Goal: Find specific page/section: Locate a particular part of the current website

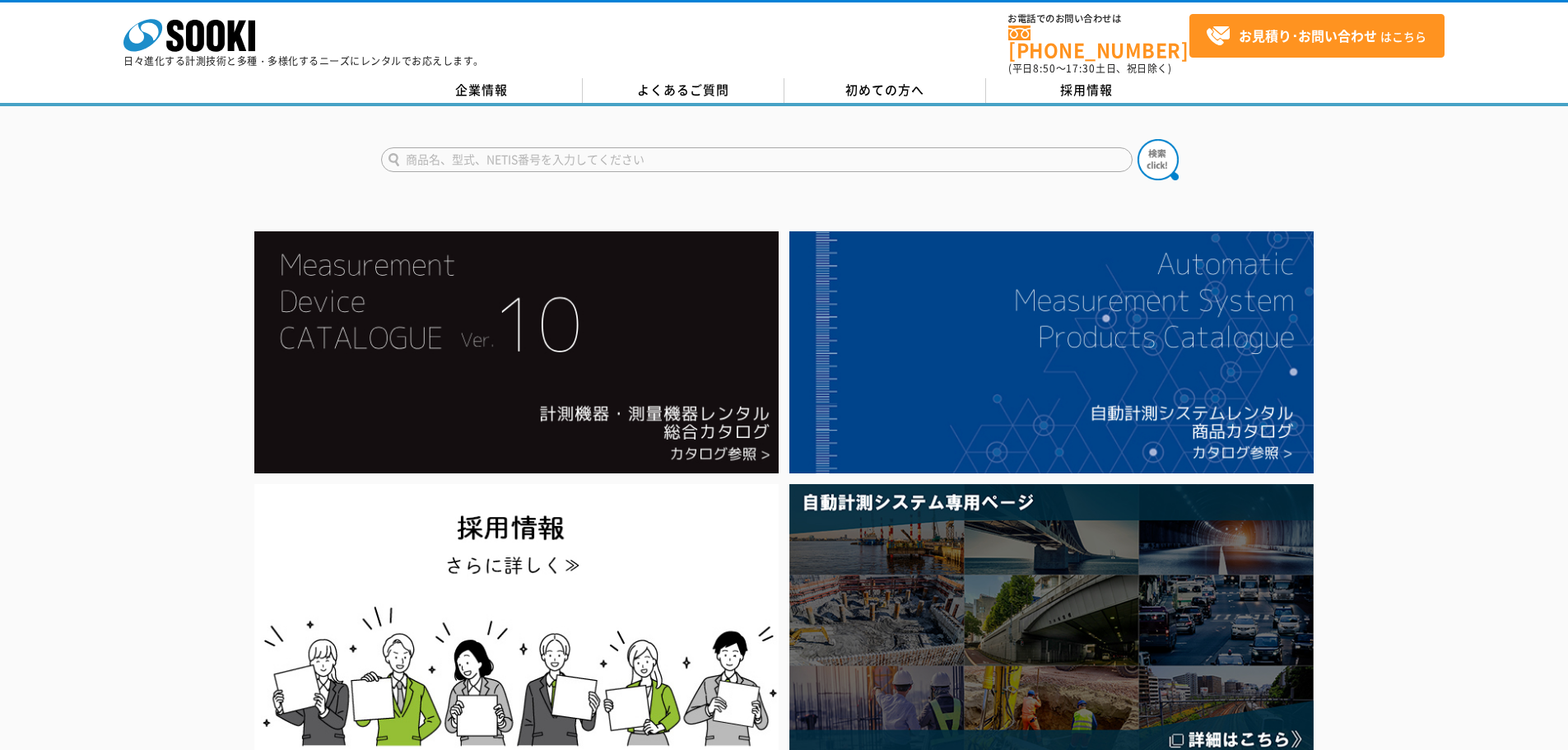
click at [489, 150] on input "text" at bounding box center [757, 159] width 752 height 25
type input "ｓ"
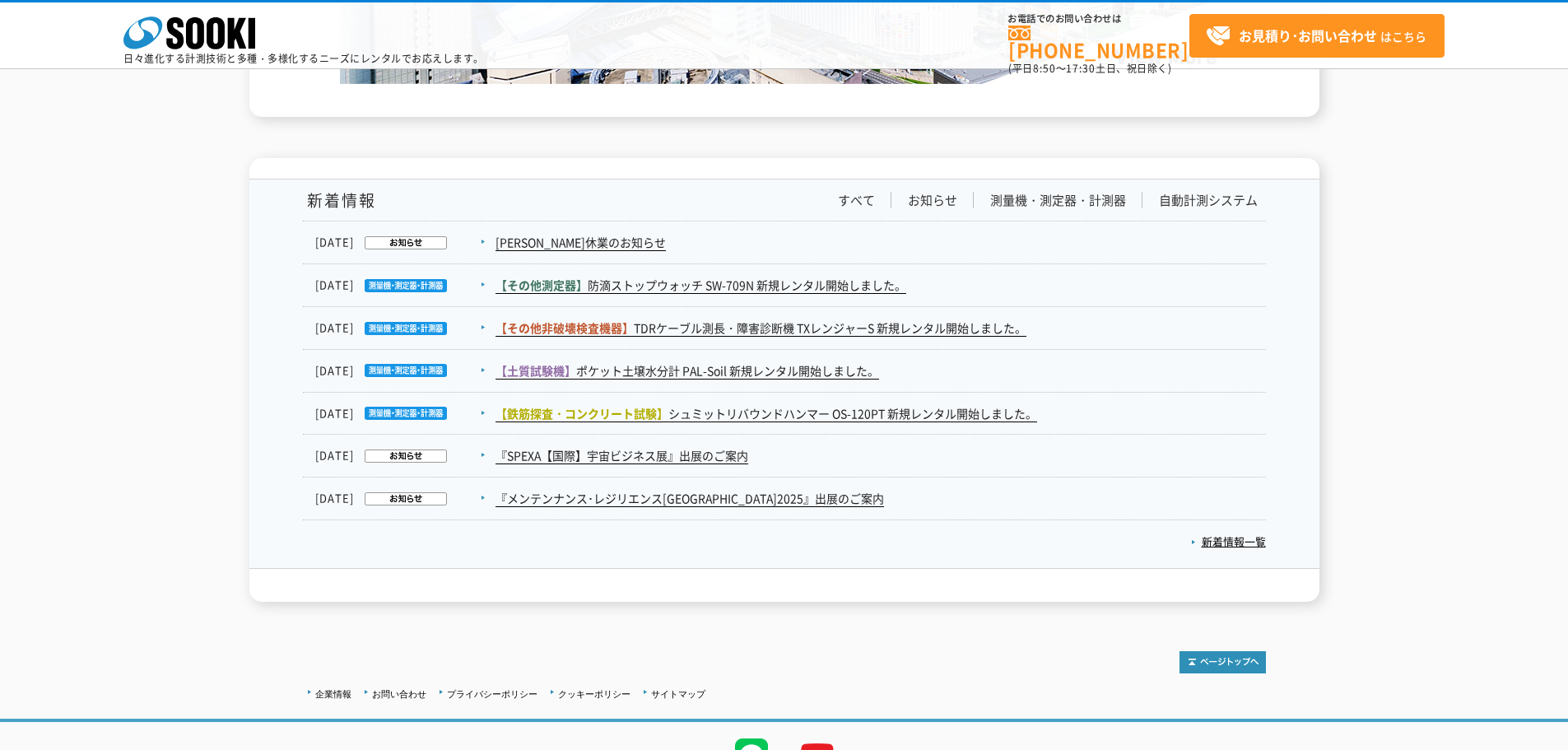
scroll to position [2469, 0]
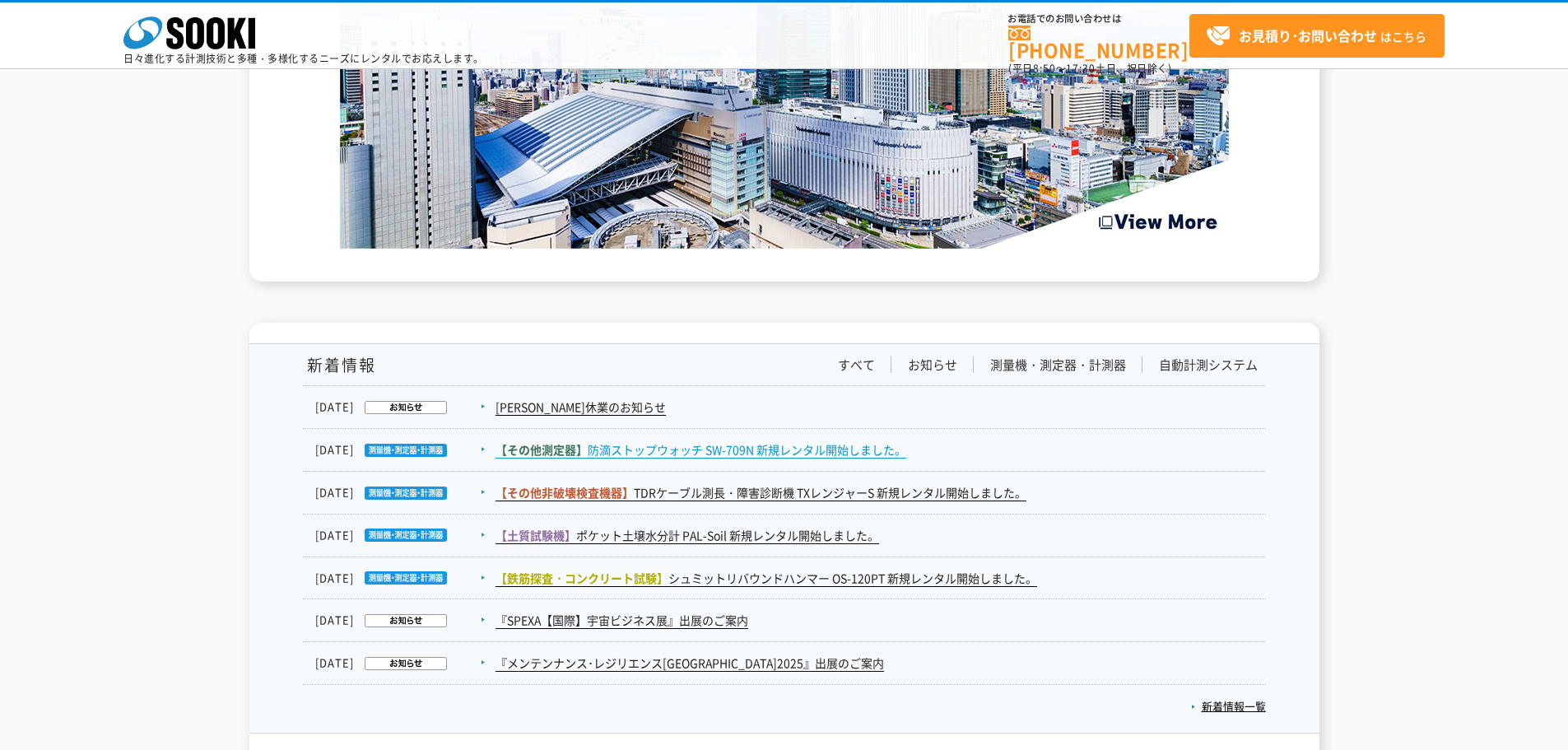
type input "商品名、型式、NETIS番号を入力してください"
click at [666, 441] on link "【その他測定器】 防滴ストップウォッチ SW-709N 新規レンタル開始しました。" at bounding box center [700, 450] width 411 height 17
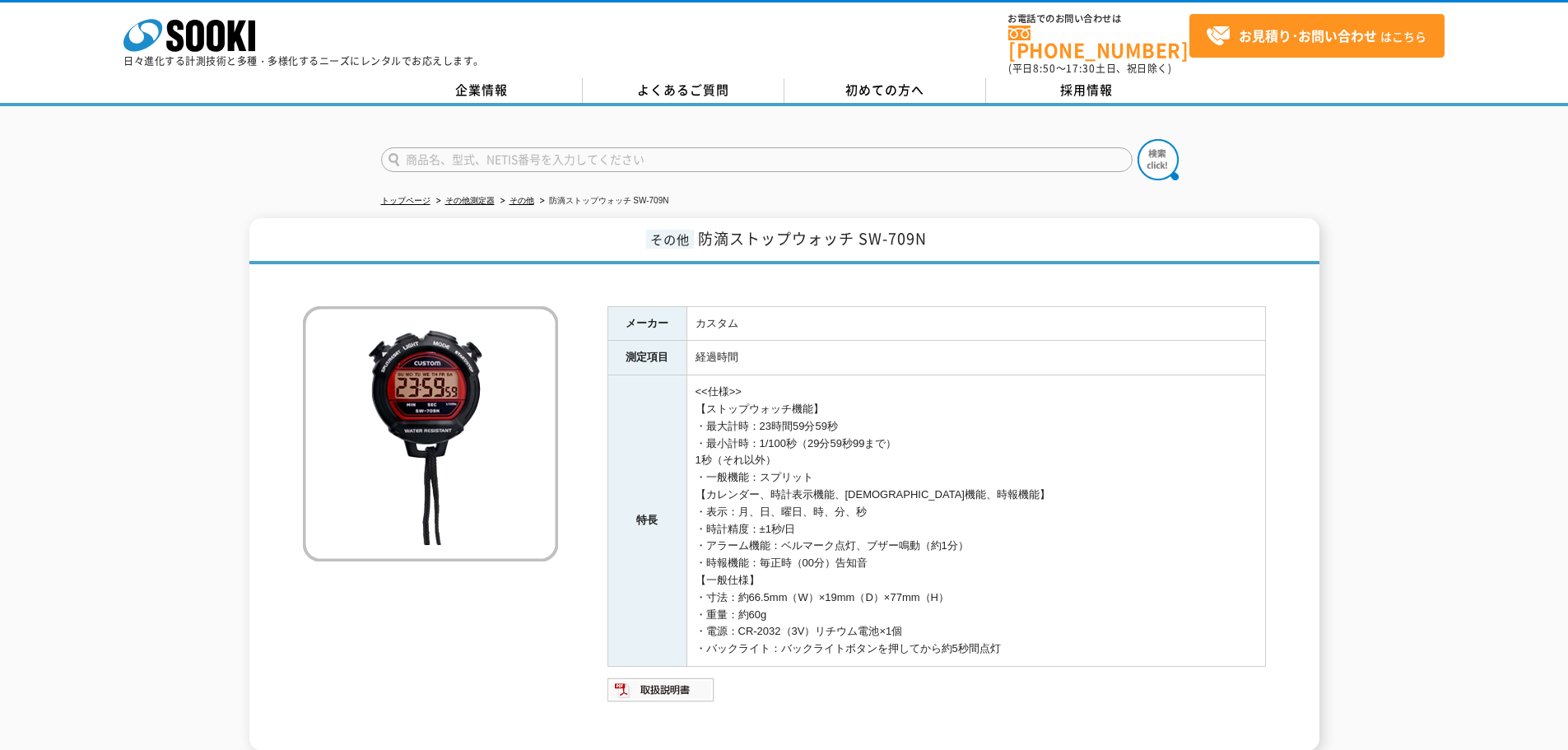
click at [382, 386] on img at bounding box center [430, 434] width 255 height 255
